Goal: Check status: Check status

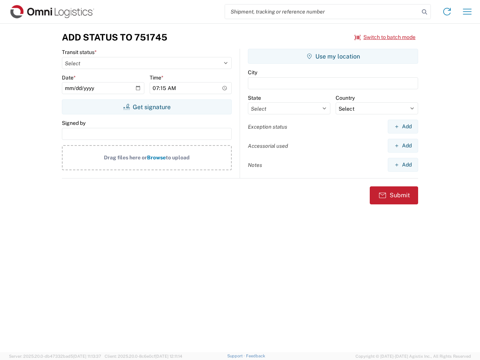
click at [322, 12] on input "search" at bounding box center [322, 11] width 194 height 14
click at [424, 12] on icon at bounding box center [424, 12] width 10 height 10
click at [447, 12] on icon at bounding box center [447, 12] width 12 height 12
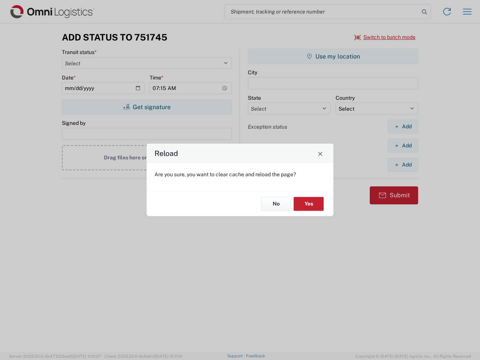
click at [467, 12] on div "Reload Are you sure, you want to clear cache and reload the page? No Yes" at bounding box center [240, 180] width 480 height 360
click at [385, 37] on div "Reload Are you sure, you want to clear cache and reload the page? No Yes" at bounding box center [240, 180] width 480 height 360
click at [147, 107] on div "Reload Are you sure, you want to clear cache and reload the page? No Yes" at bounding box center [240, 180] width 480 height 360
click at [333, 56] on div "Reload Are you sure, you want to clear cache and reload the page? No Yes" at bounding box center [240, 180] width 480 height 360
click at [403, 126] on div "Reload Are you sure, you want to clear cache and reload the page? No Yes" at bounding box center [240, 180] width 480 height 360
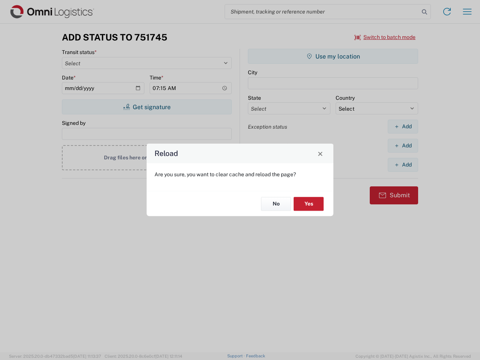
click at [403, 145] on div "Reload Are you sure, you want to clear cache and reload the page? No Yes" at bounding box center [240, 180] width 480 height 360
click at [403, 165] on div "Reload Are you sure, you want to clear cache and reload the page? No Yes" at bounding box center [240, 180] width 480 height 360
